Goal: Task Accomplishment & Management: Complete application form

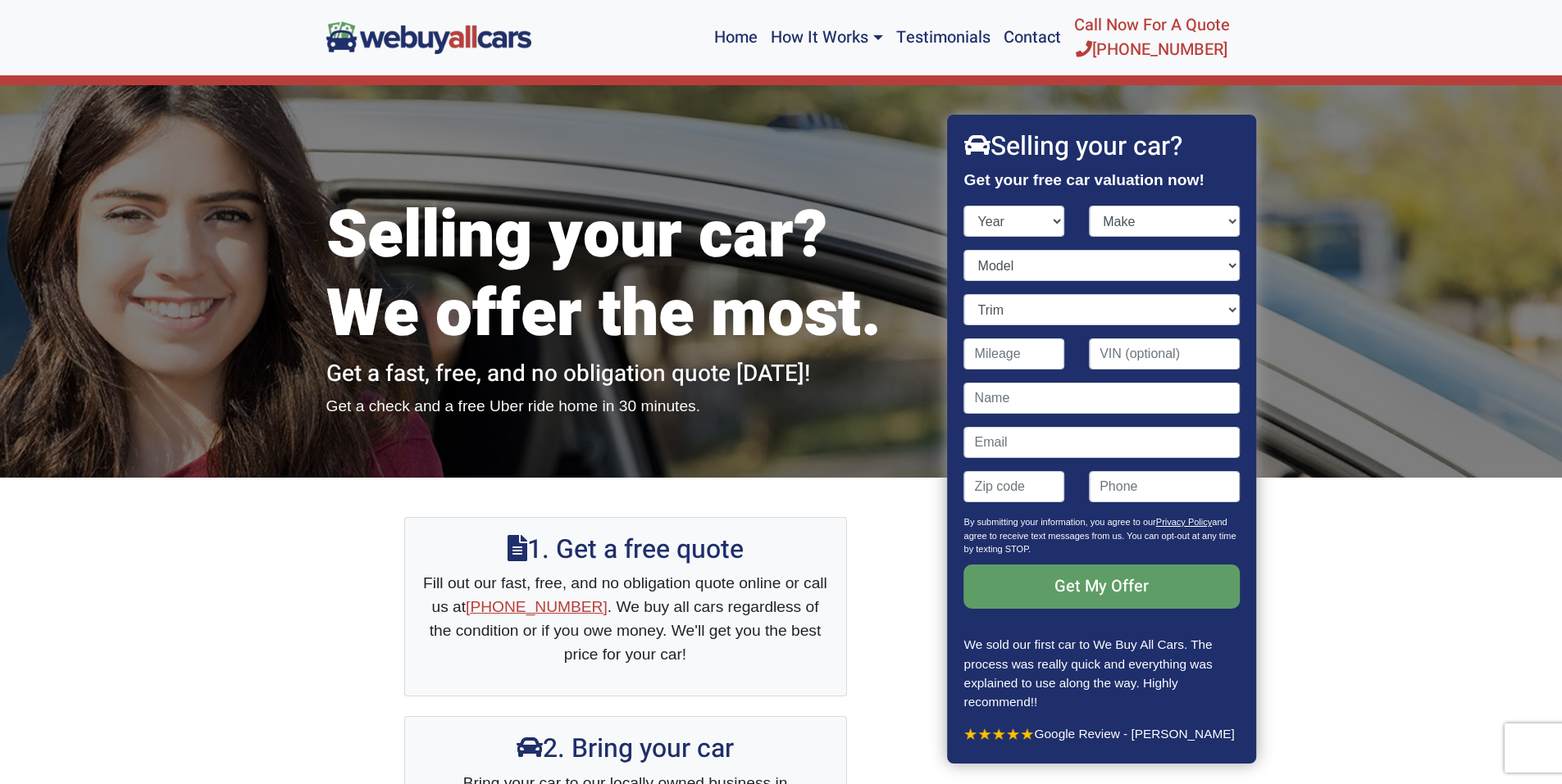
select select "2021"
click at [964, 206] on select "Year [DATE] 2024 2023 2022 2021 2020 2019 2018 2017 2016 2015 2014 2013 2012 20…" at bounding box center [1014, 221] width 101 height 31
click at [1141, 227] on select "Make" at bounding box center [1164, 221] width 151 height 31
click at [1089, 206] on select "Make Acura Alfa Romeo Aston [PERSON_NAME] Audi Bentley BMW Buick Cadillac Chevr…" at bounding box center [1164, 221] width 151 height 31
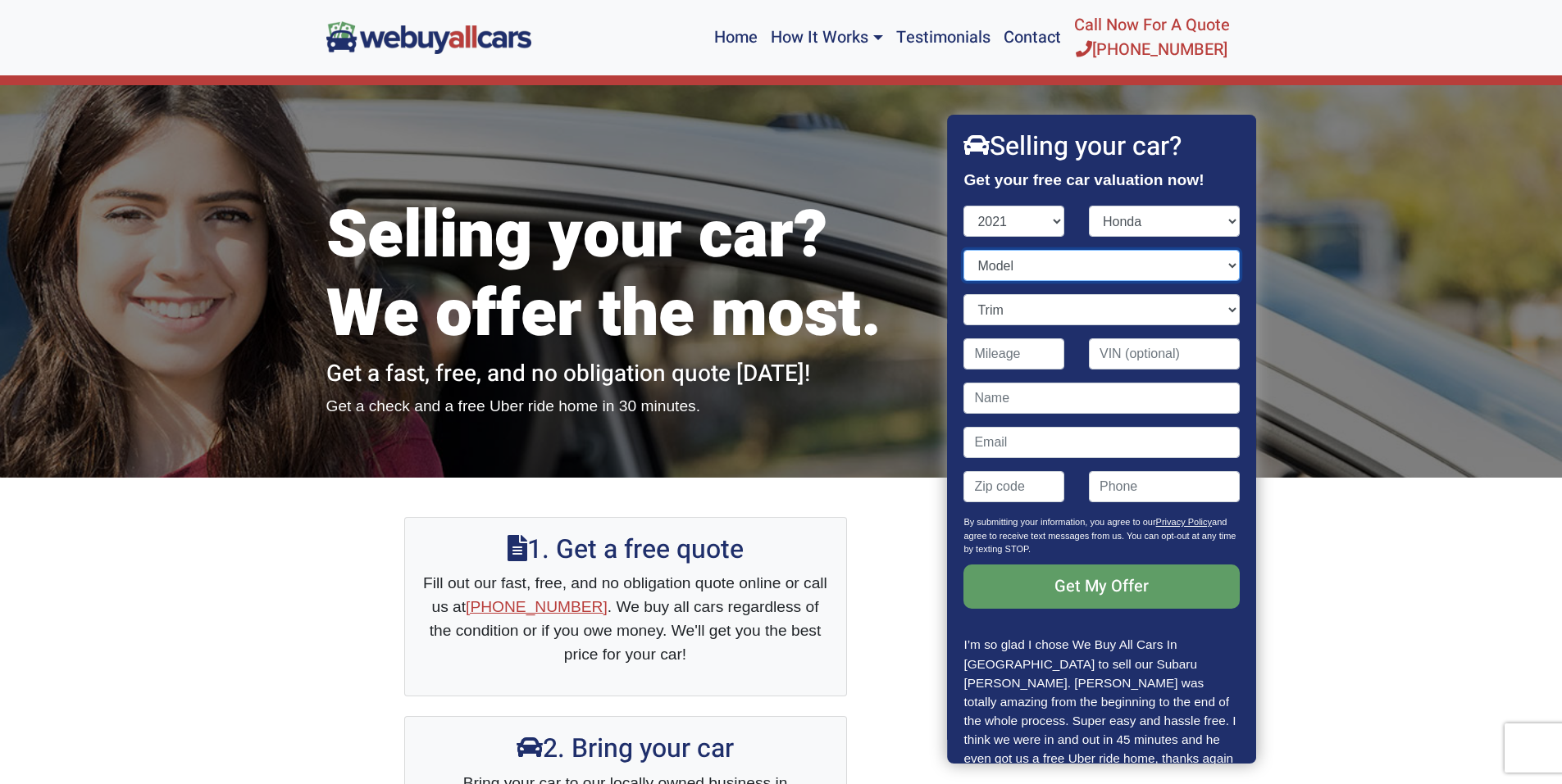
click at [1078, 266] on select "Model Accord Accord Hybrid Civic Clarity CR-V CR-V Hybrid HR-V Insight Odyssey …" at bounding box center [1101, 266] width 275 height 31
click at [1089, 219] on select "Make Acura Alfa Romeo Aston [PERSON_NAME] Audi Bentley BMW Buick Cadillac Chevr…" at bounding box center [1164, 221] width 151 height 31
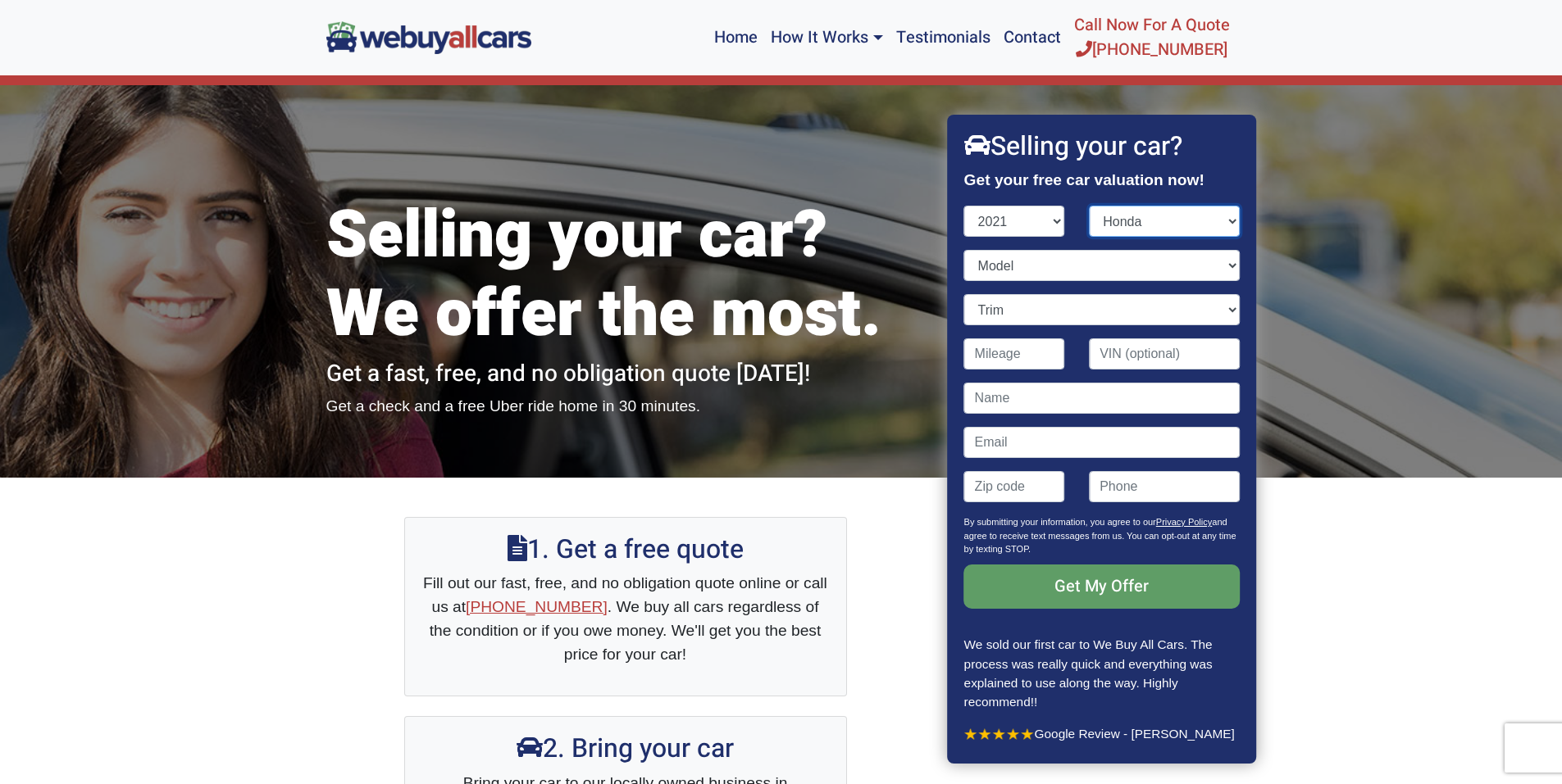
select select "Toyota"
click at [1089, 206] on select "Make Acura Alfa Romeo Aston [PERSON_NAME] Audi Bentley BMW Buick Cadillac Chevr…" at bounding box center [1164, 221] width 151 height 31
click at [1053, 263] on select "Model" at bounding box center [1101, 266] width 275 height 31
select select "Camry"
click at [964, 250] on select "Model 4Runner Avalon Avalon Hybrid C-HR Camry Camry Hybrid Corolla Corolla Hatc…" at bounding box center [1101, 266] width 275 height 31
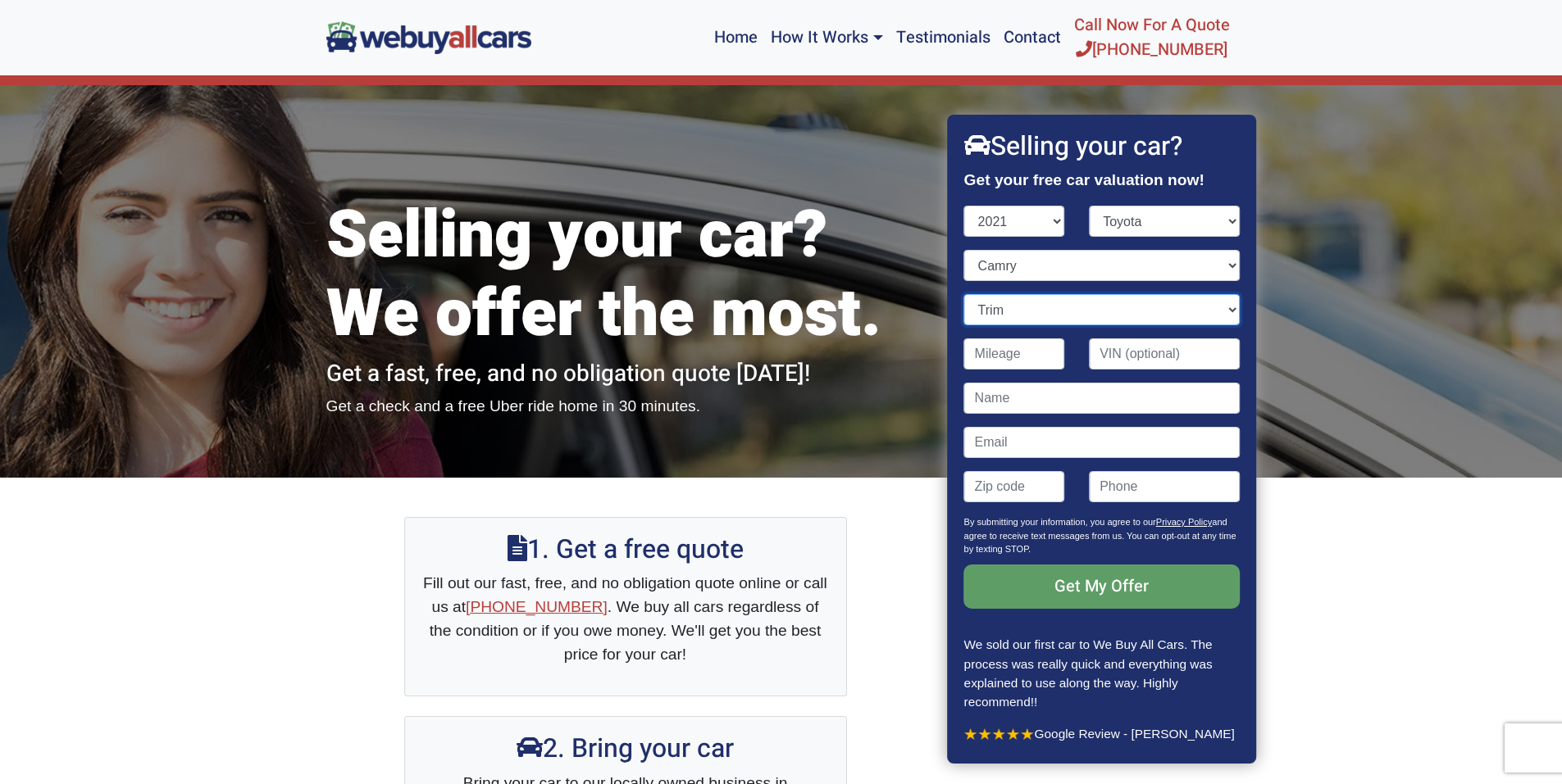
click at [1014, 303] on select "Trim LE 4dr Sedan (2.5L 4cyl) LE 4dr Sedan AWD (2.5L 4cyl) SE 4dr Sedan (2.5L 4…" at bounding box center [1101, 309] width 275 height 31
select select "SE 4dr Sedan (2.5L 4cyl)"
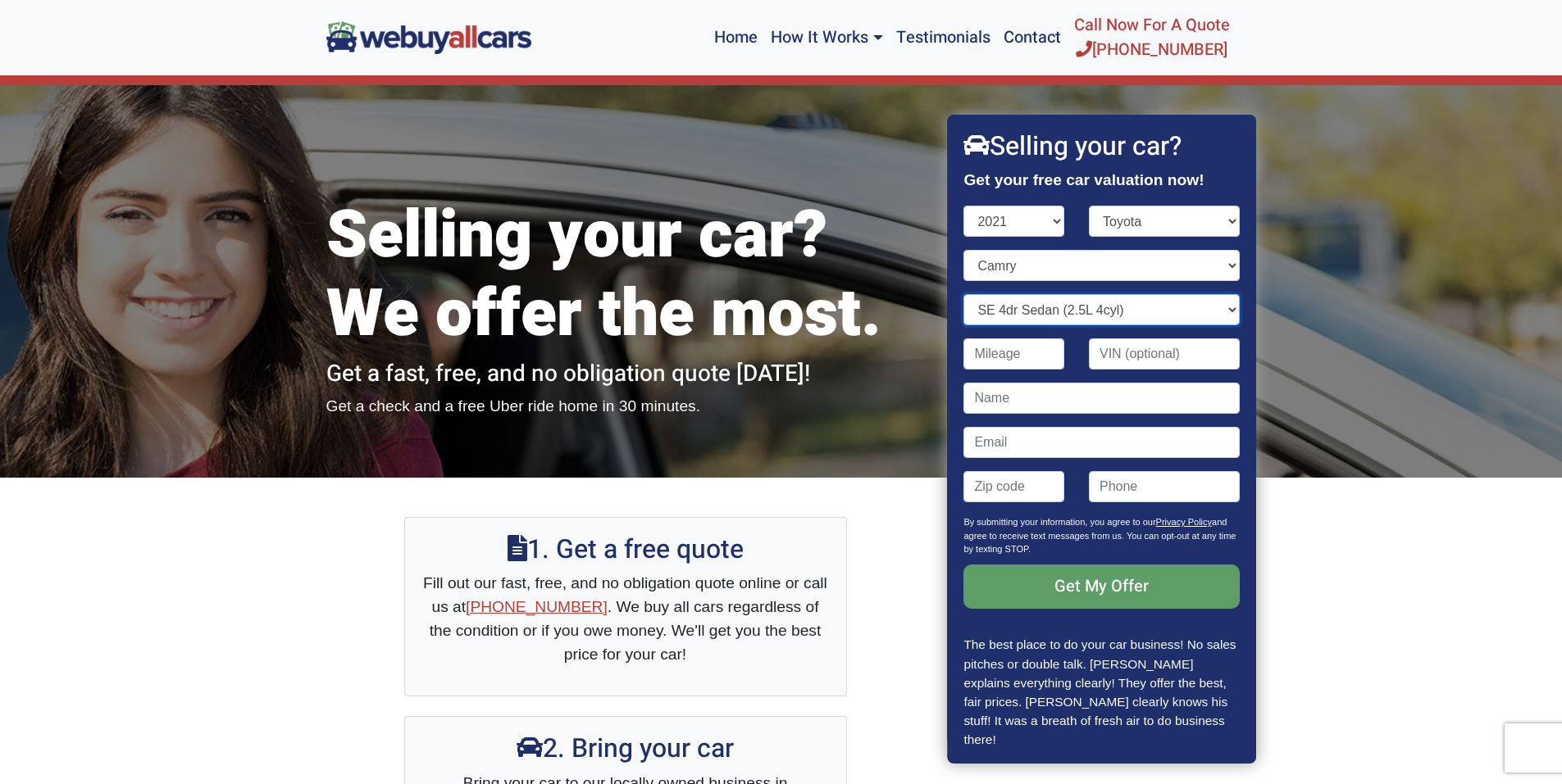
click at [964, 294] on select "Trim LE 4dr Sedan (2.5L 4cyl) LE 4dr Sedan AWD (2.5L 4cyl) SE 4dr Sedan (2.5L 4…" at bounding box center [1101, 309] width 275 height 31
click at [1024, 358] on input "Contact form" at bounding box center [1014, 354] width 101 height 31
type input "78,000"
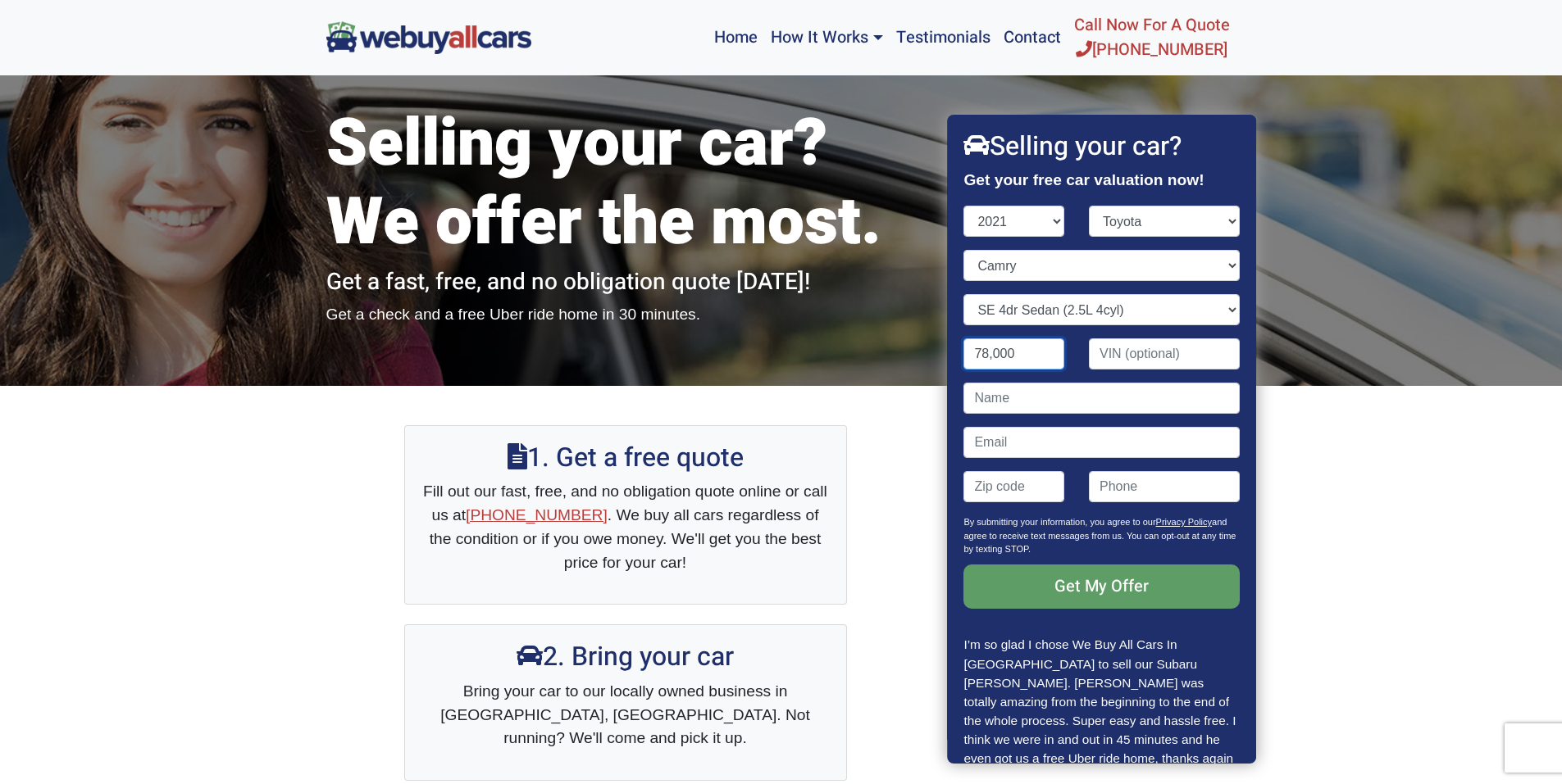
scroll to position [82, 0]
